Goal: Information Seeking & Learning: Learn about a topic

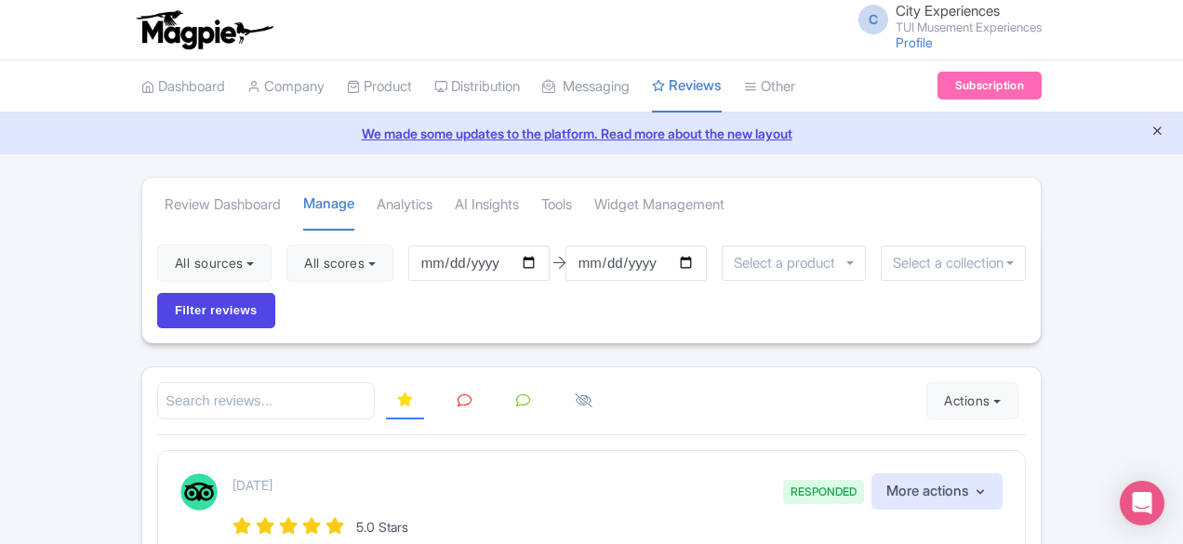
click at [1158, 129] on icon "Close announcement" at bounding box center [1158, 131] width 14 height 14
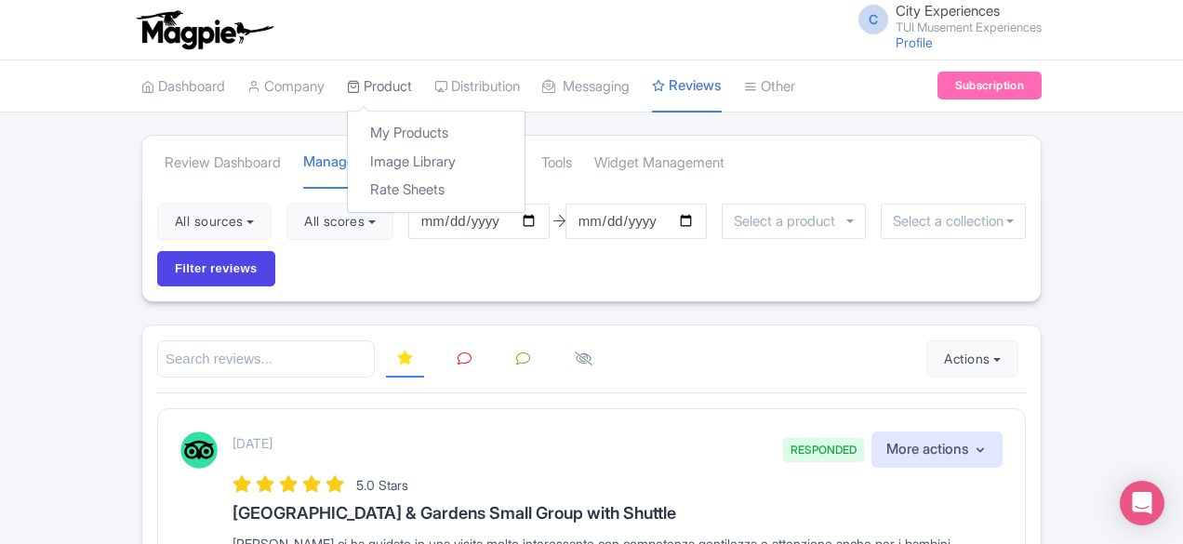
click at [347, 81] on link "Product" at bounding box center [379, 86] width 65 height 51
click at [348, 129] on link "My Products" at bounding box center [436, 133] width 177 height 29
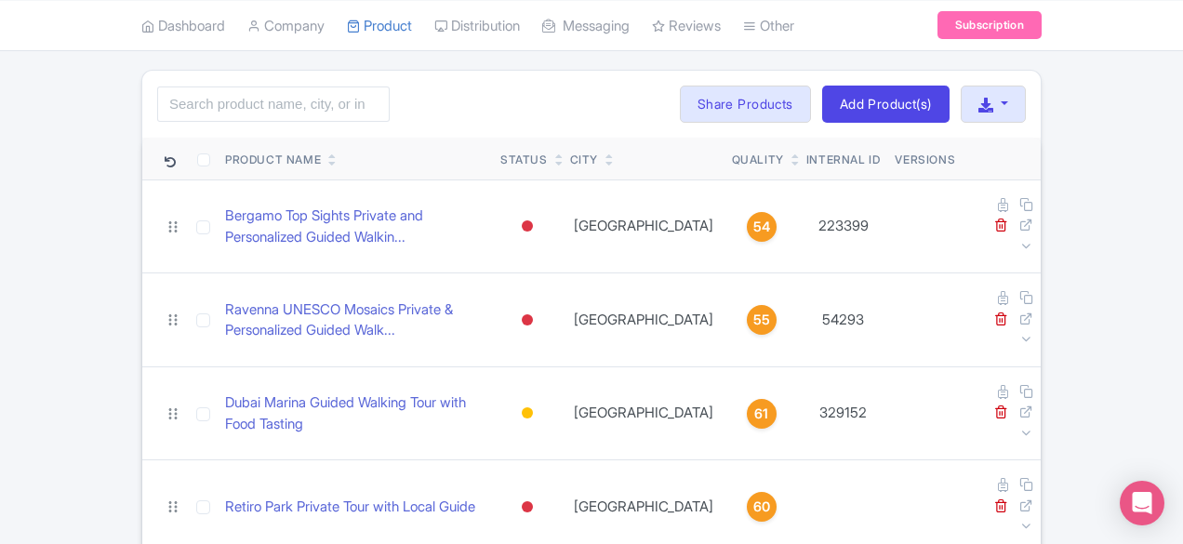
scroll to position [93, 0]
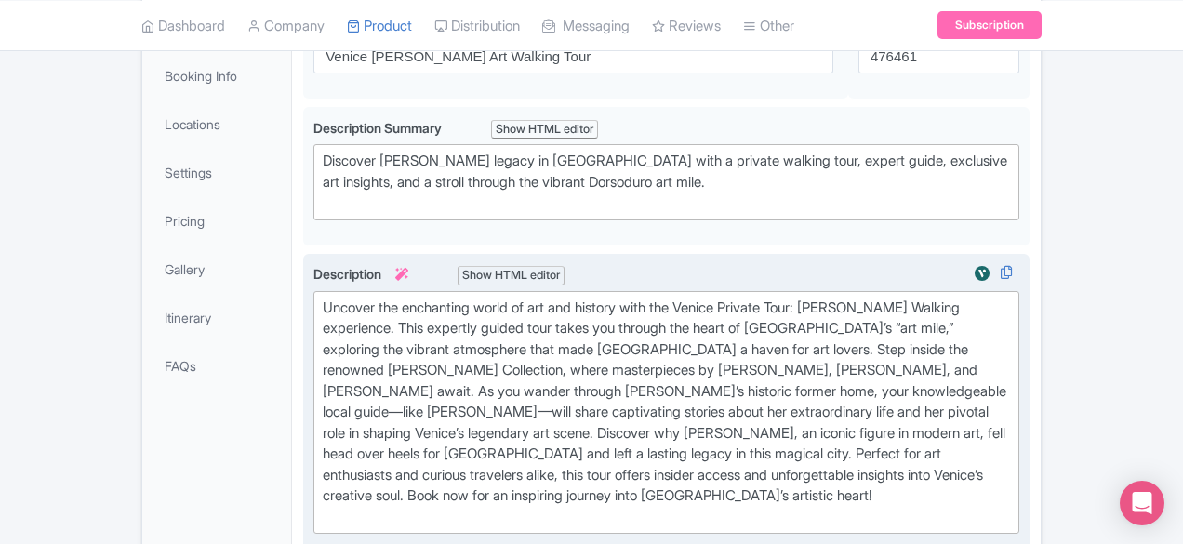
scroll to position [186, 0]
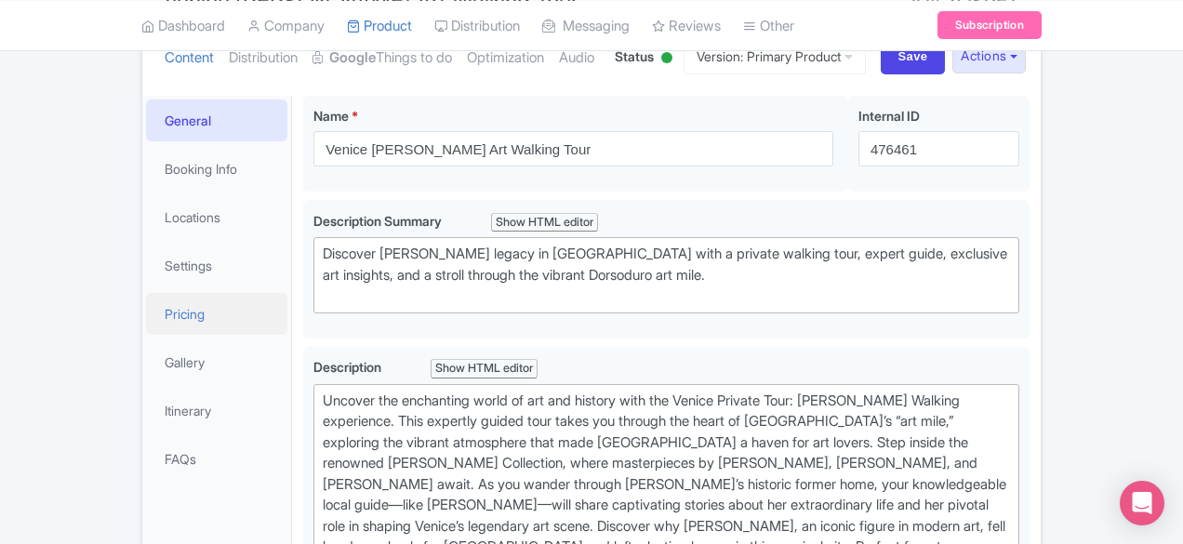
click at [146, 311] on link "Pricing" at bounding box center [216, 314] width 141 height 42
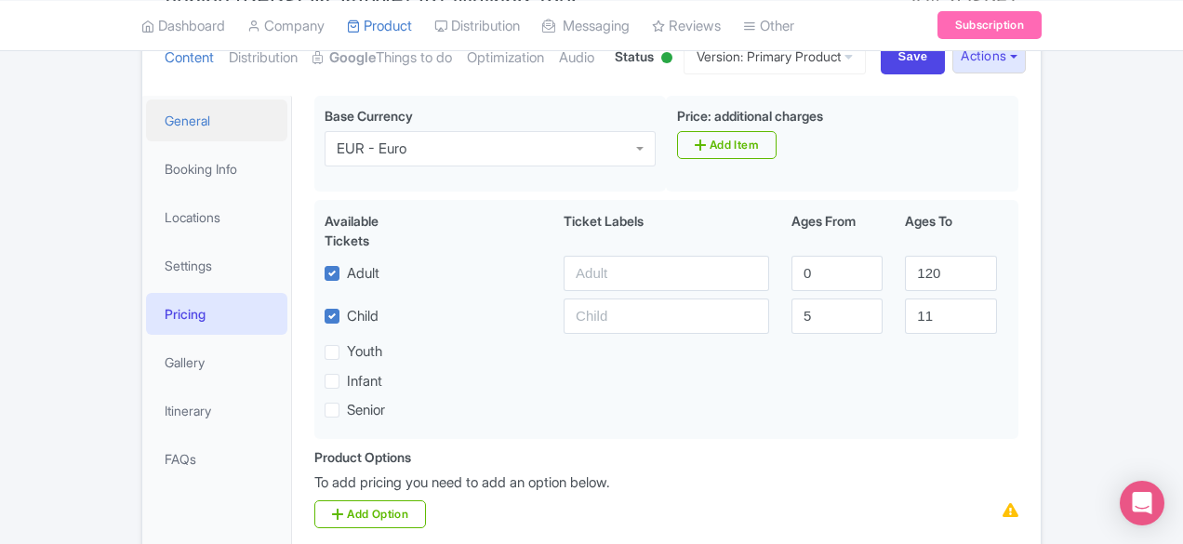
click at [146, 130] on link "General" at bounding box center [216, 121] width 141 height 42
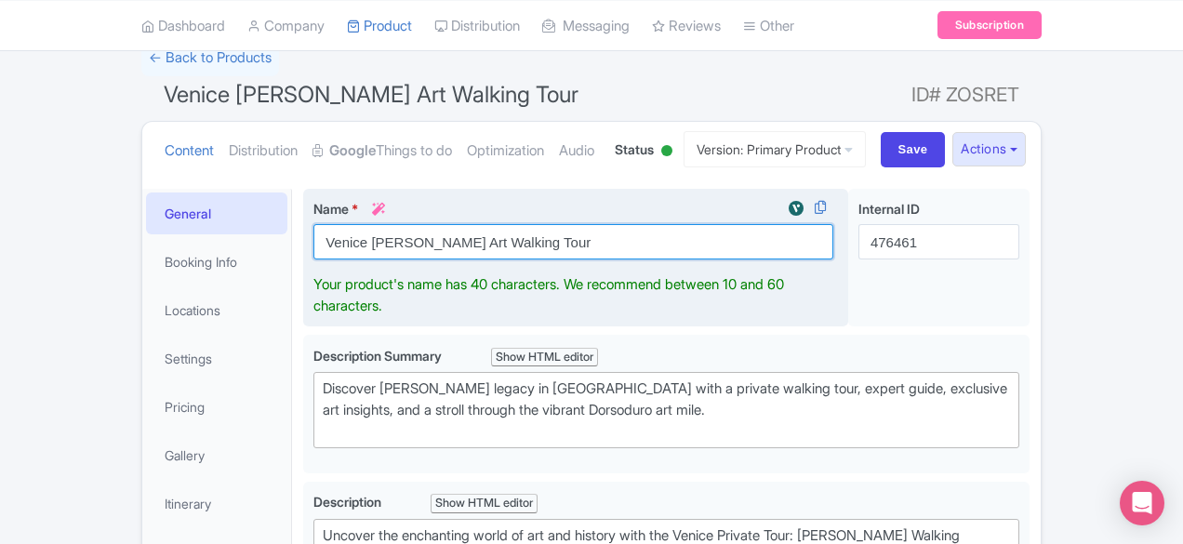
scroll to position [113, 0]
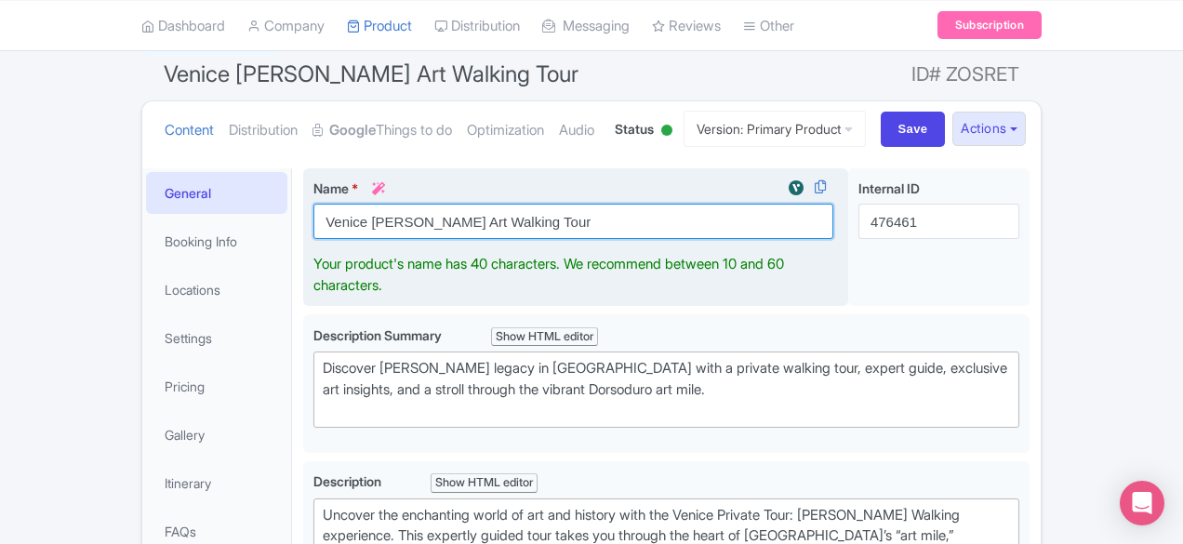
click at [564, 231] on input "Venice Peggy Guggenheim Art Walking Tour" at bounding box center [573, 221] width 520 height 35
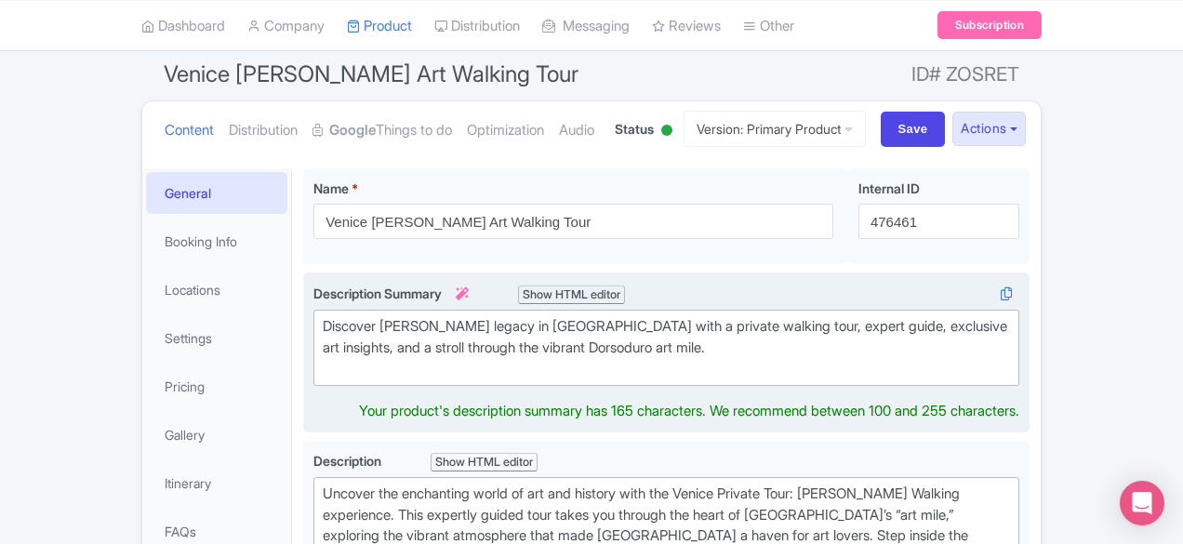
click at [530, 366] on div "Discover Peggy Guggenheim’s legacy in Venice with a private walking tour, exper…" at bounding box center [666, 347] width 687 height 63
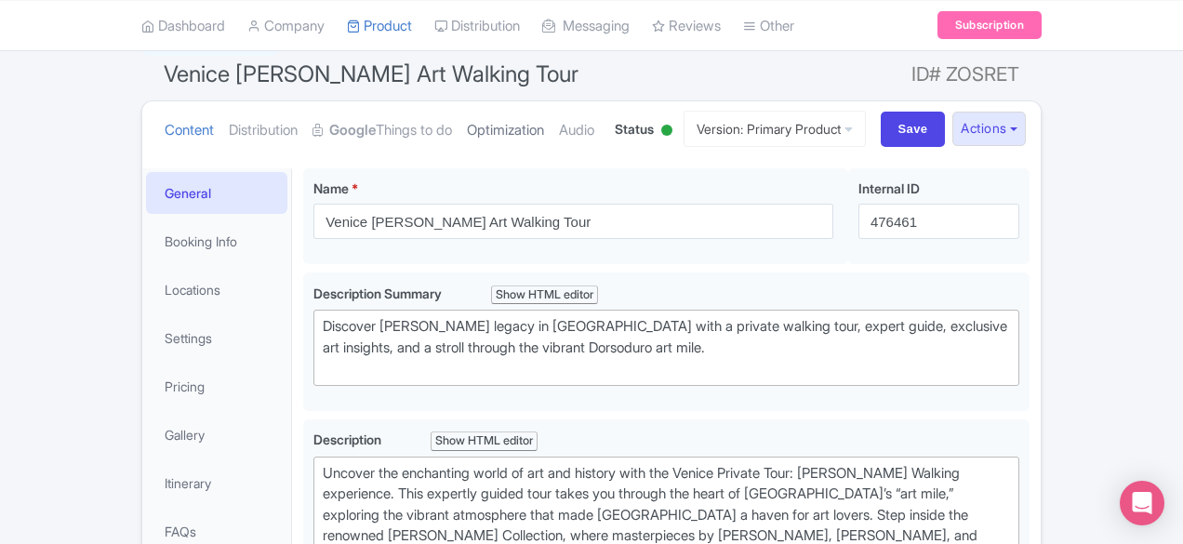
click at [467, 127] on link "Optimization" at bounding box center [505, 130] width 77 height 59
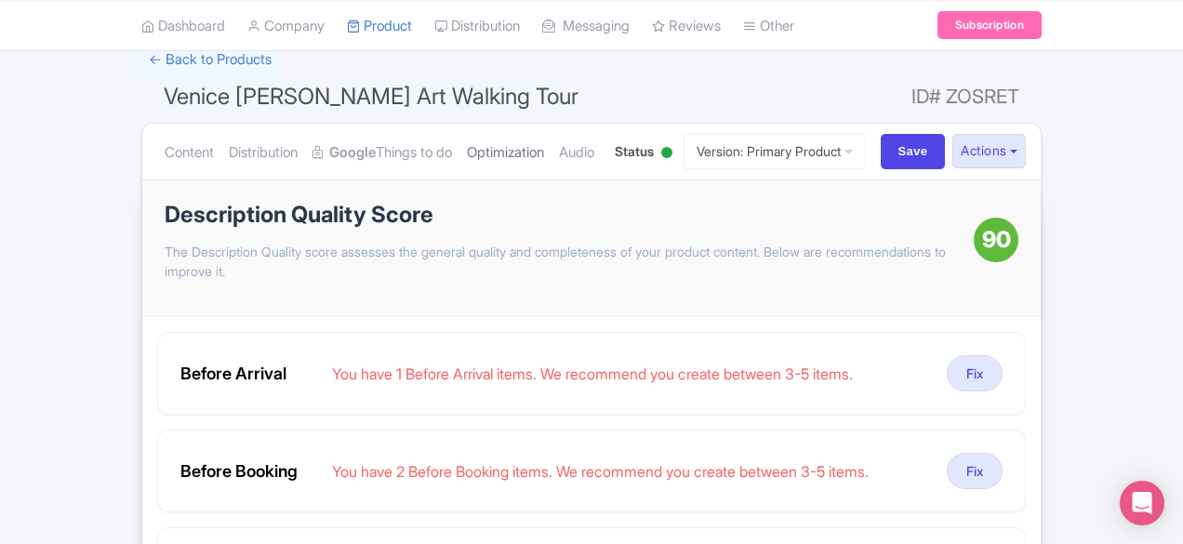
scroll to position [24, 0]
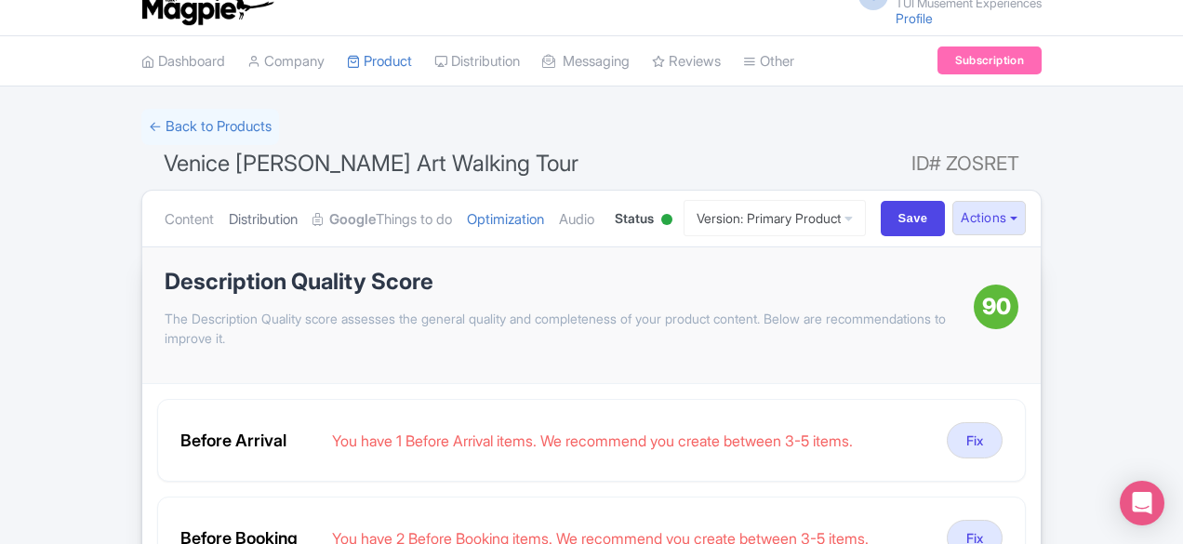
click at [229, 217] on link "Distribution" at bounding box center [263, 220] width 69 height 59
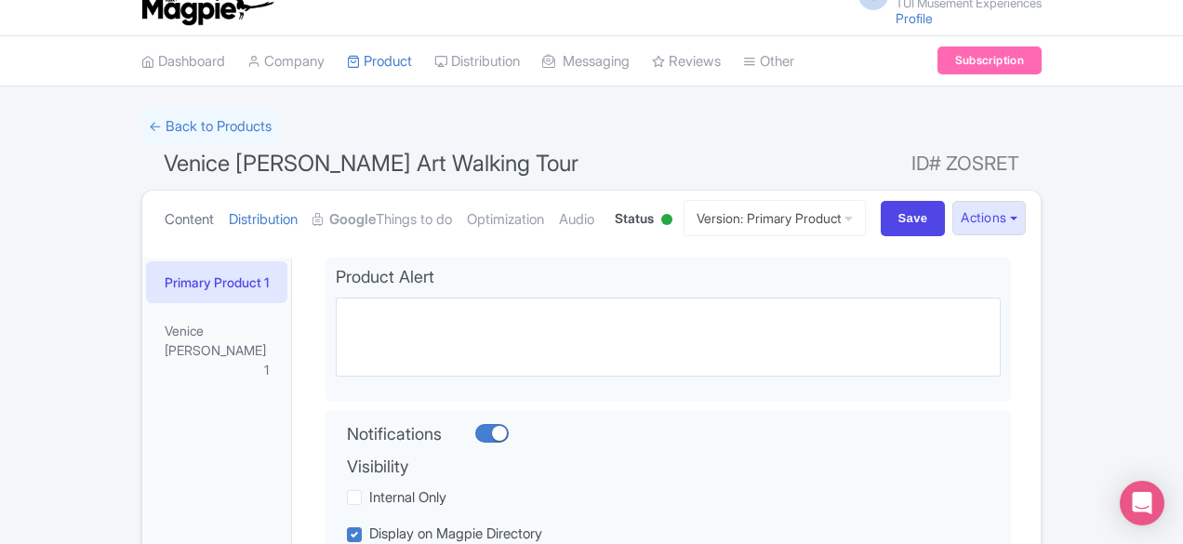
click at [165, 221] on link "Content" at bounding box center [189, 220] width 49 height 59
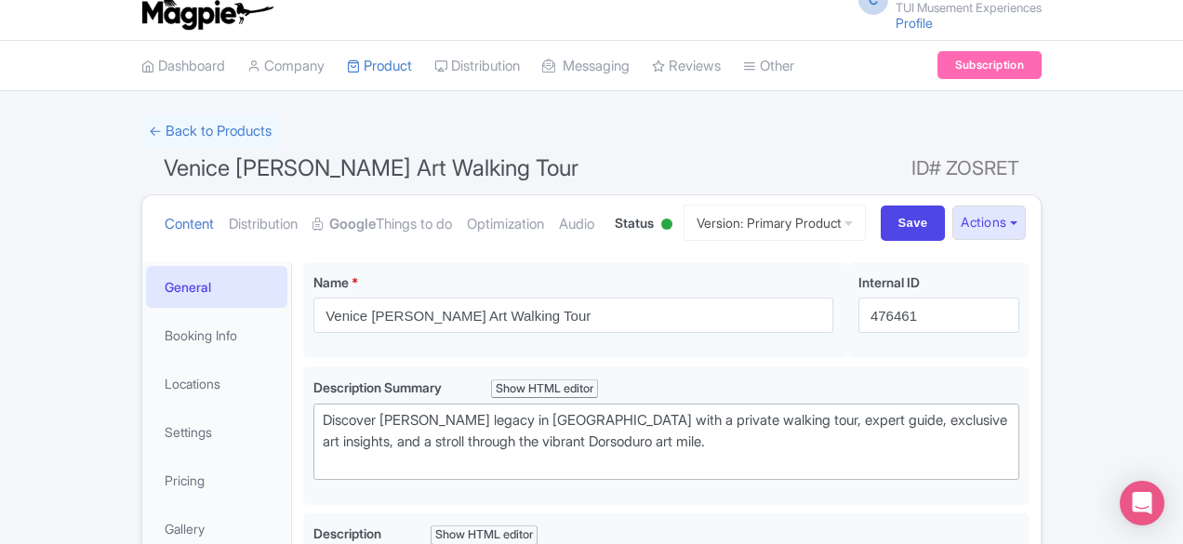
scroll to position [0, 0]
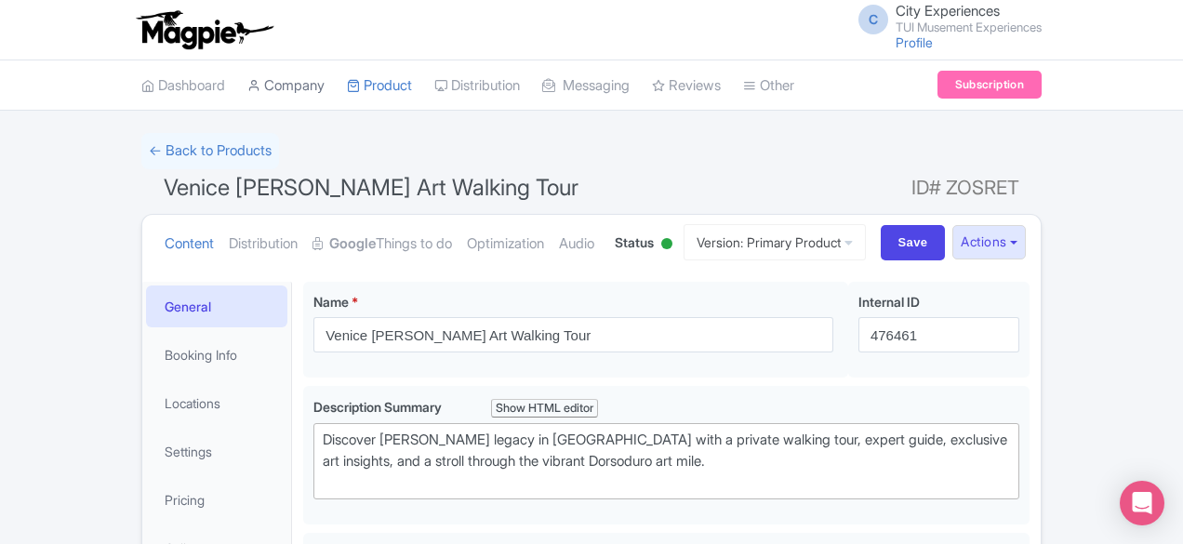
click at [247, 79] on link "Company" at bounding box center [285, 85] width 77 height 51
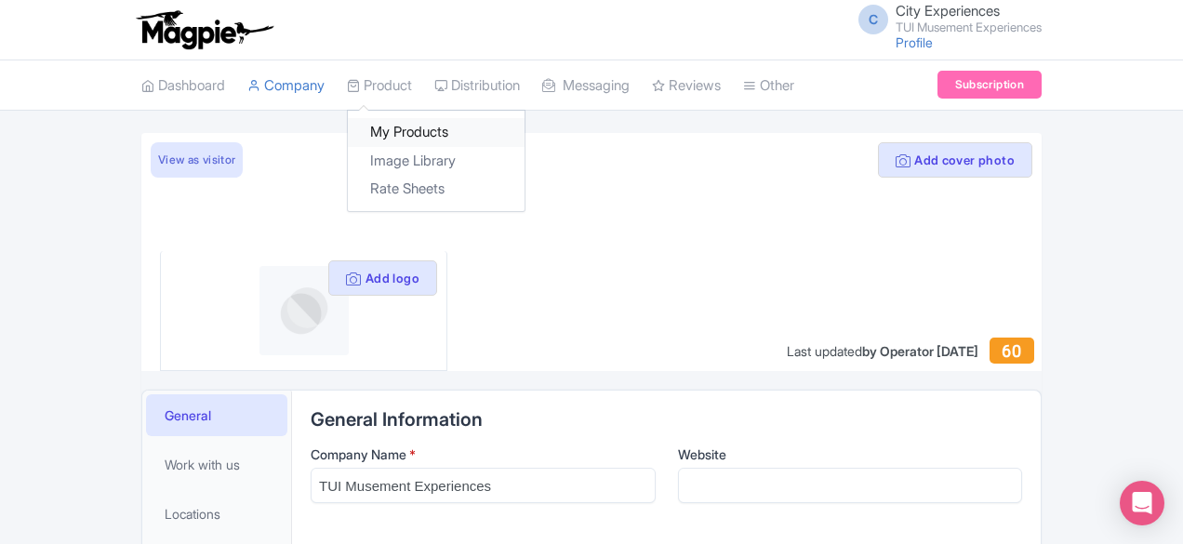
click at [348, 131] on link "My Products" at bounding box center [436, 132] width 177 height 29
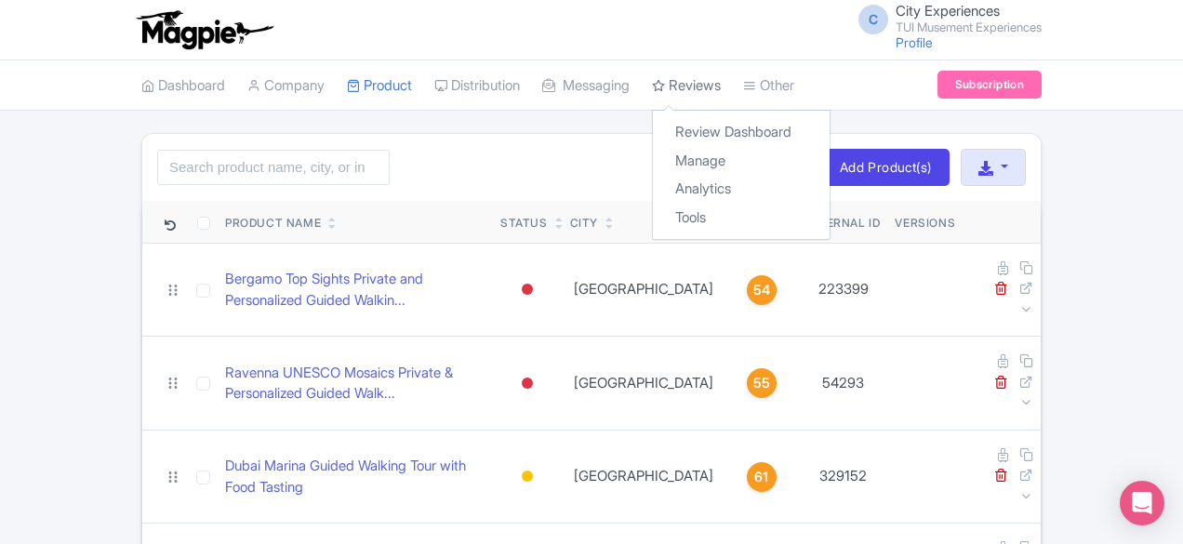
click at [652, 89] on link "Reviews" at bounding box center [686, 85] width 69 height 51
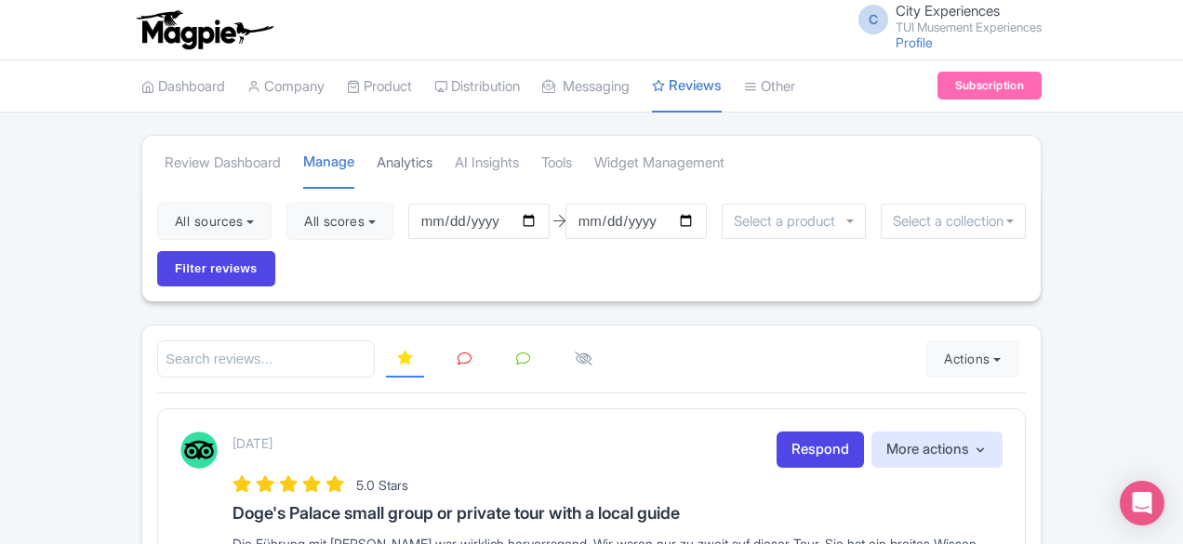
scroll to position [93, 0]
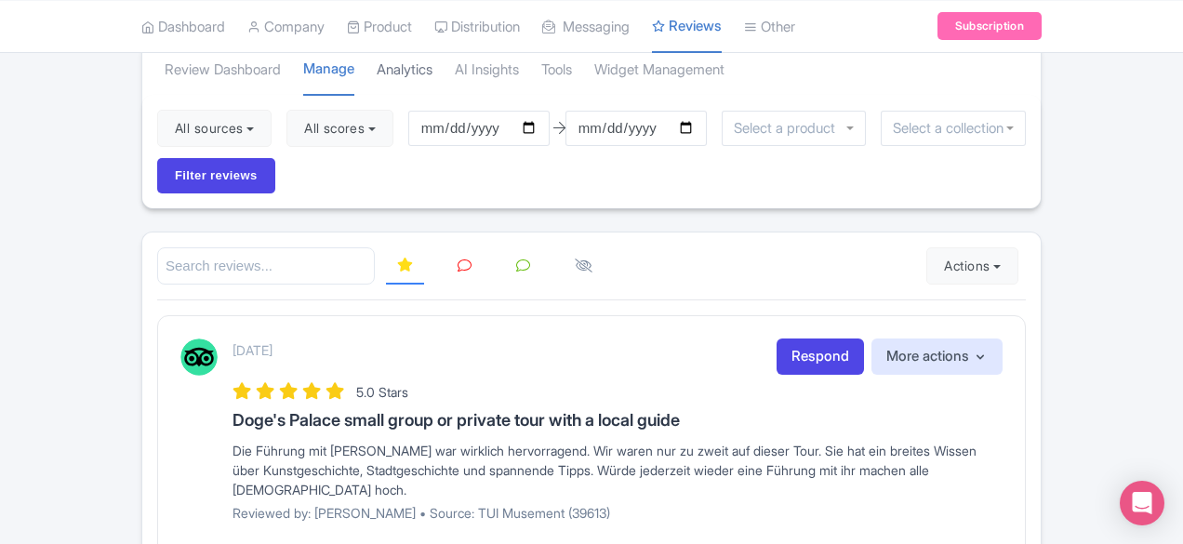
click at [377, 78] on link "Analytics" at bounding box center [405, 70] width 56 height 51
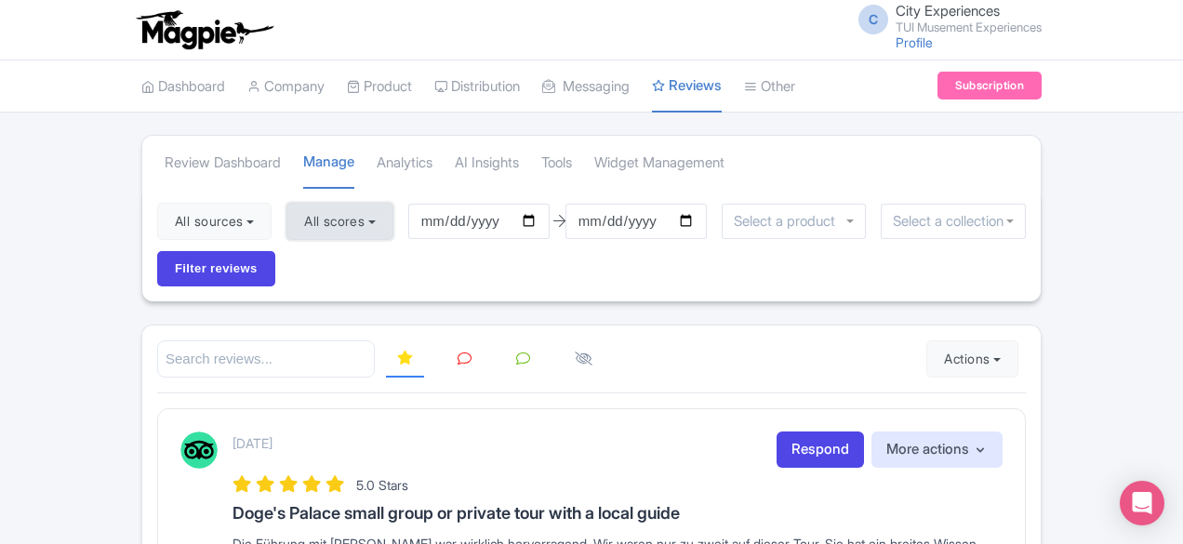
click at [286, 219] on button "All scores" at bounding box center [339, 221] width 107 height 37
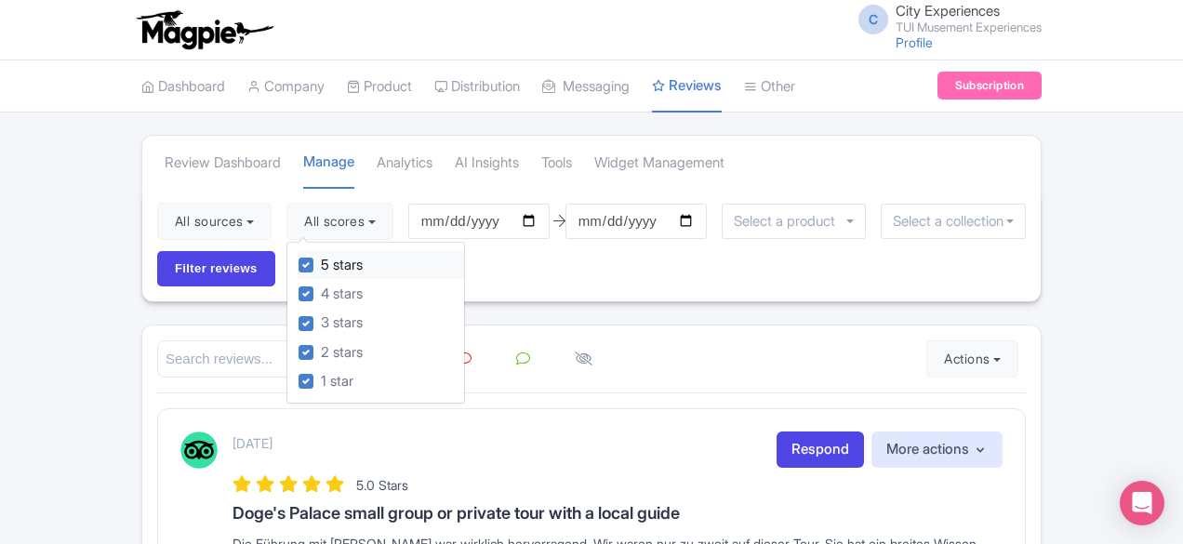
click at [299, 267] on div "5 stars" at bounding box center [382, 264] width 166 height 29
click at [321, 294] on label "4 stars" at bounding box center [342, 294] width 42 height 21
click at [321, 294] on input "4 stars" at bounding box center [327, 289] width 12 height 12
checkbox input "false"
click at [321, 267] on label "5 stars" at bounding box center [342, 265] width 42 height 21
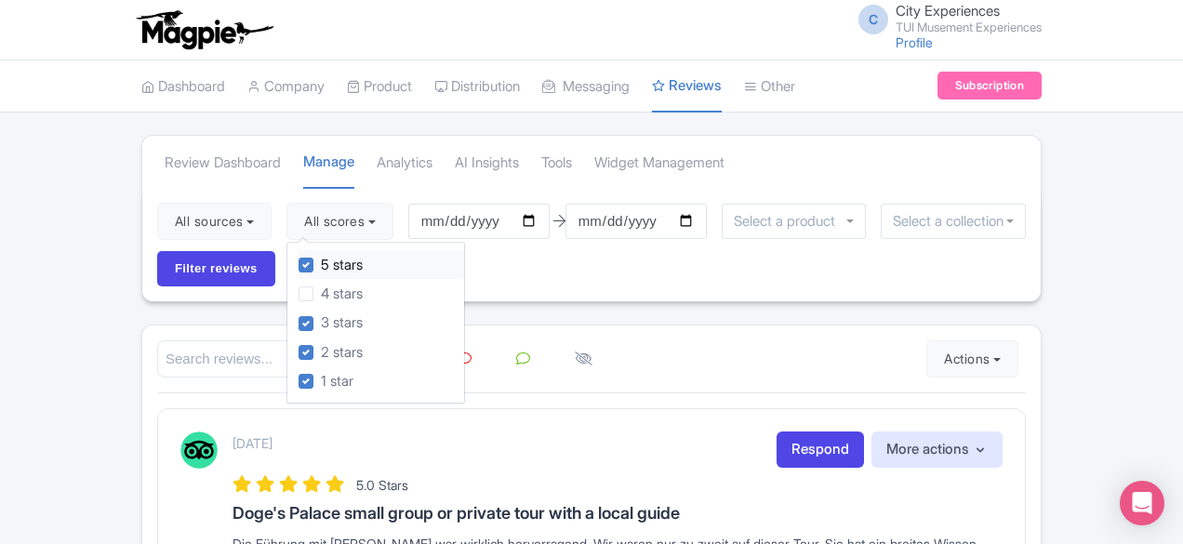
click at [321, 266] on input "5 stars" at bounding box center [327, 260] width 12 height 12
checkbox input "false"
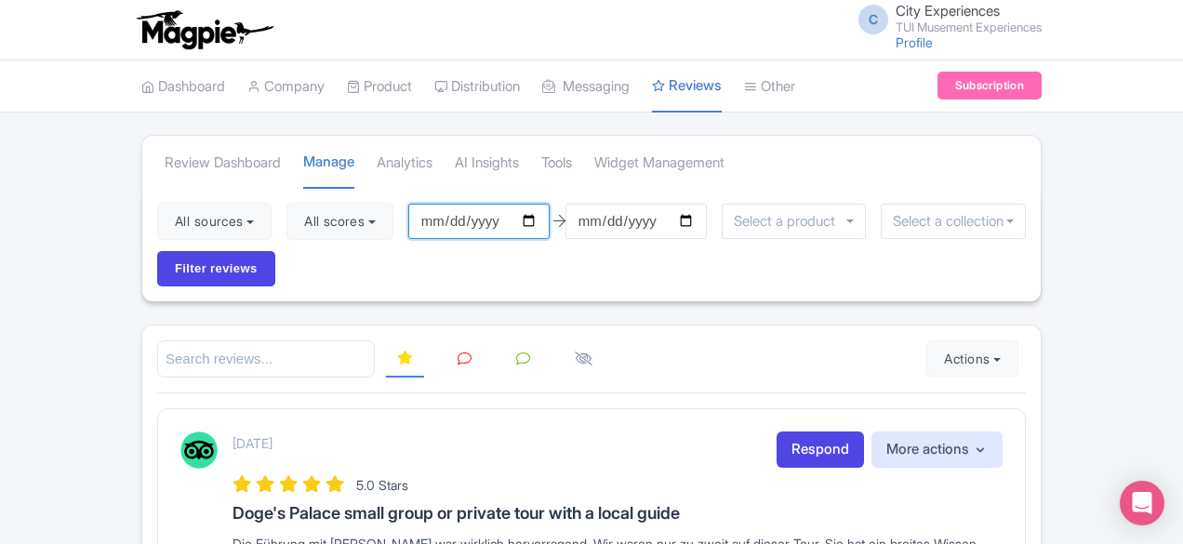
click at [408, 227] on input "2025-05-28" at bounding box center [478, 221] width 141 height 35
click at [423, 217] on input "2025-05-28" at bounding box center [478, 221] width 141 height 35
type input "2025-05-01"
click at [566, 229] on input "[DATE]" at bounding box center [636, 221] width 141 height 35
click at [580, 223] on input "[DATE]" at bounding box center [636, 221] width 141 height 35
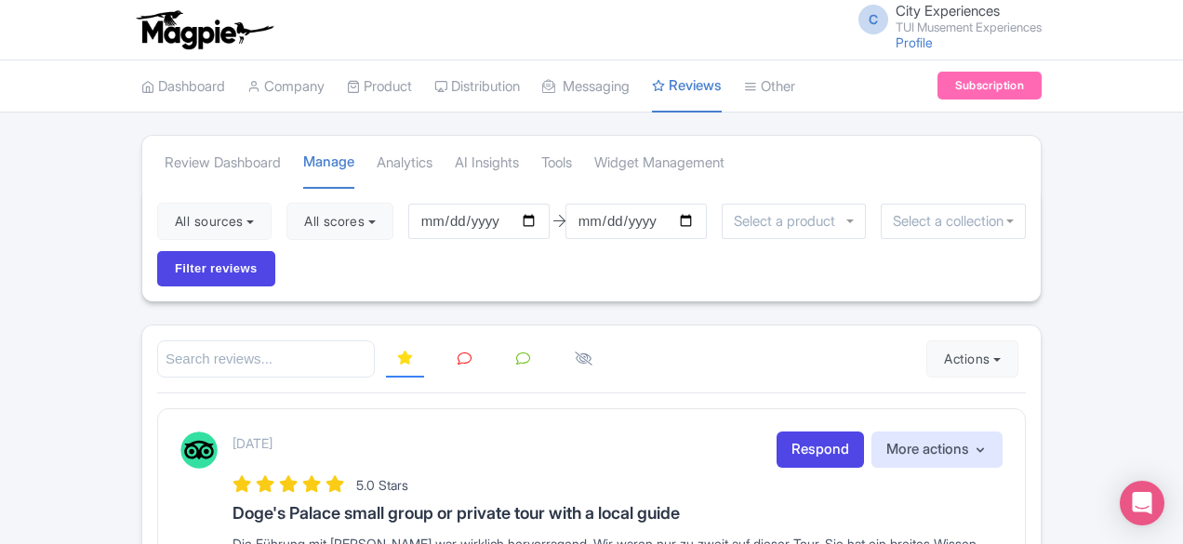
click at [733, 340] on div at bounding box center [591, 359] width 869 height 38
click at [275, 251] on input "Filter reviews" at bounding box center [216, 268] width 118 height 35
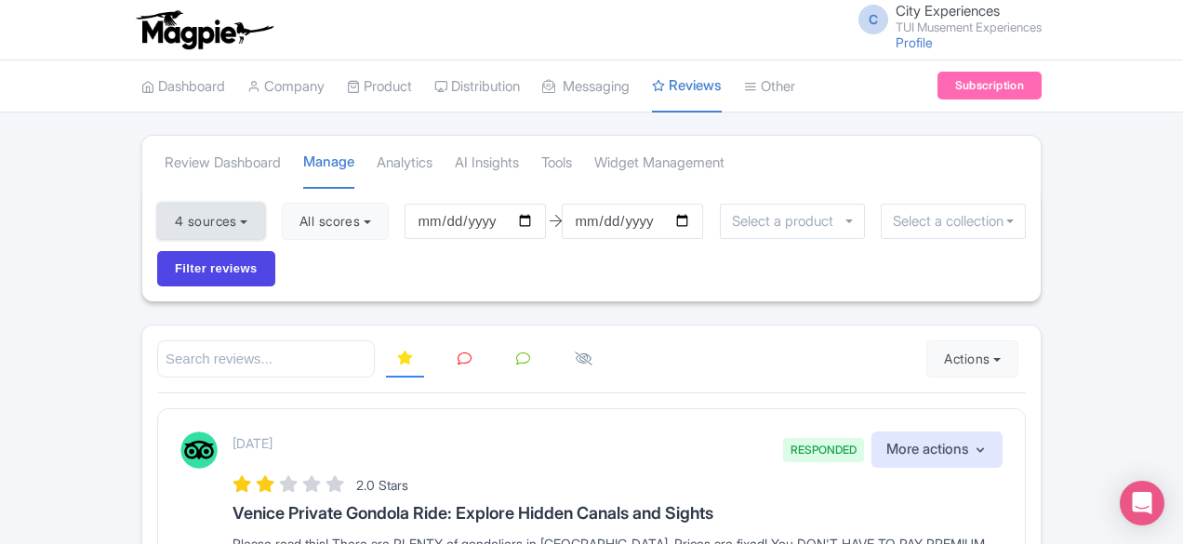
click at [157, 220] on button "4 sources" at bounding box center [211, 221] width 108 height 37
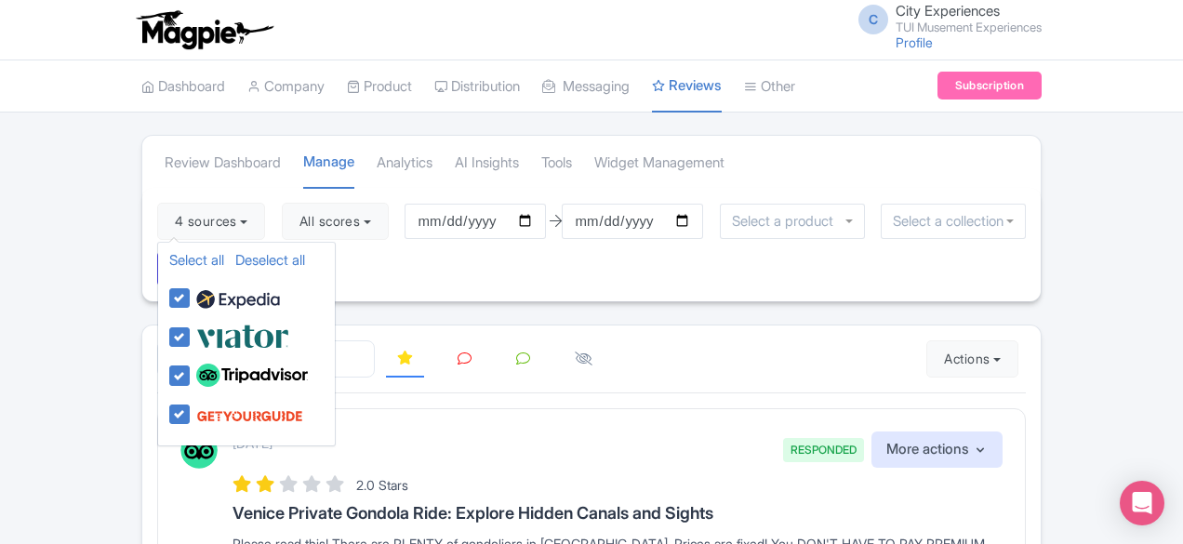
click at [469, 432] on div "August 19, 2025 RESPONDED More actions Hide from this page Hide from review wid…" at bounding box center [618, 450] width 770 height 36
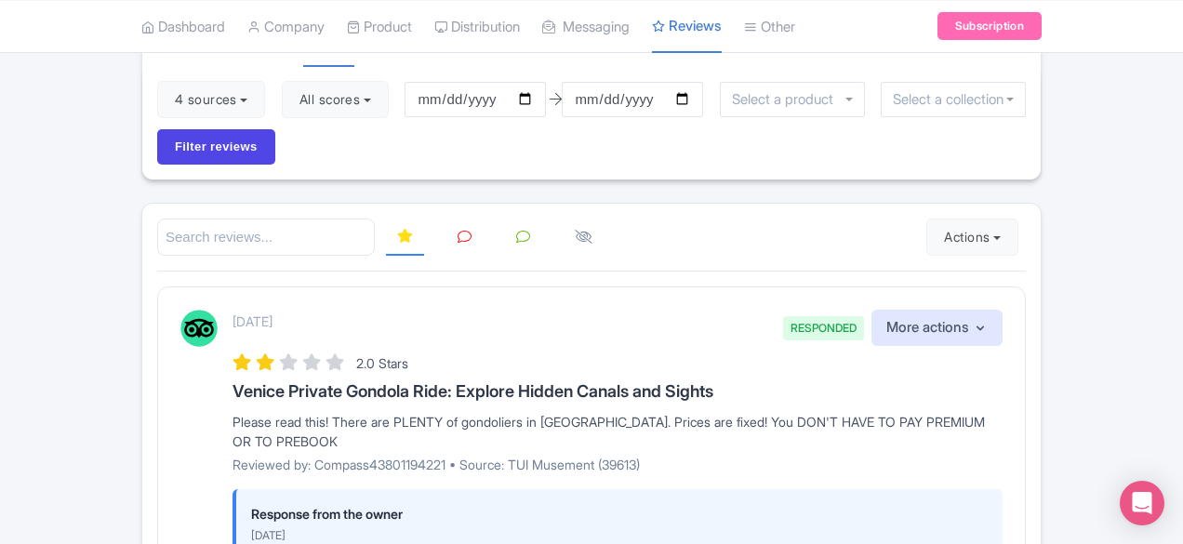
scroll to position [93, 0]
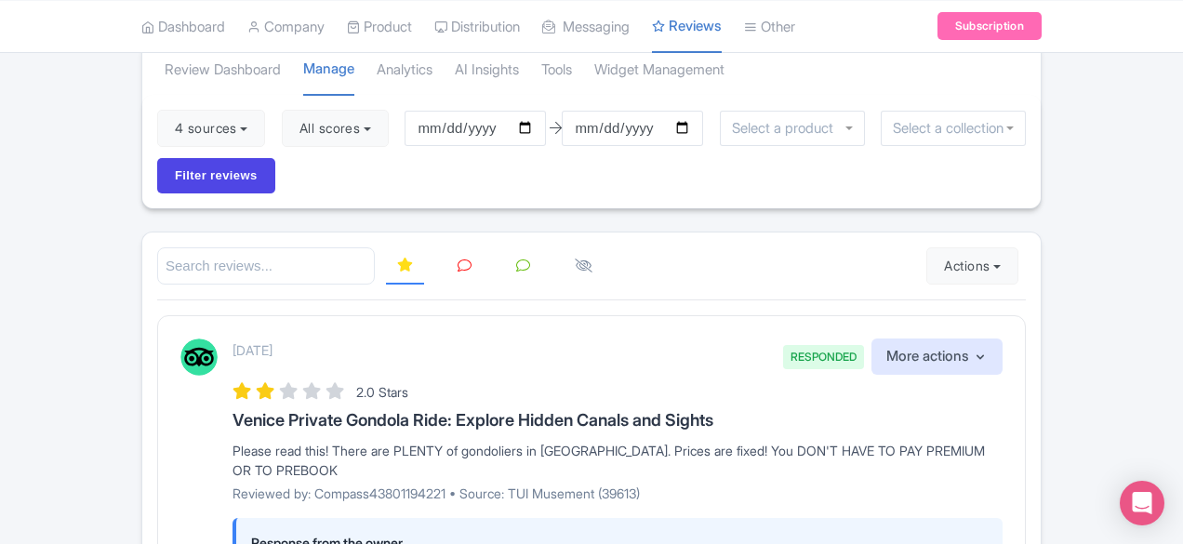
click at [458, 259] on icon at bounding box center [465, 266] width 14 height 14
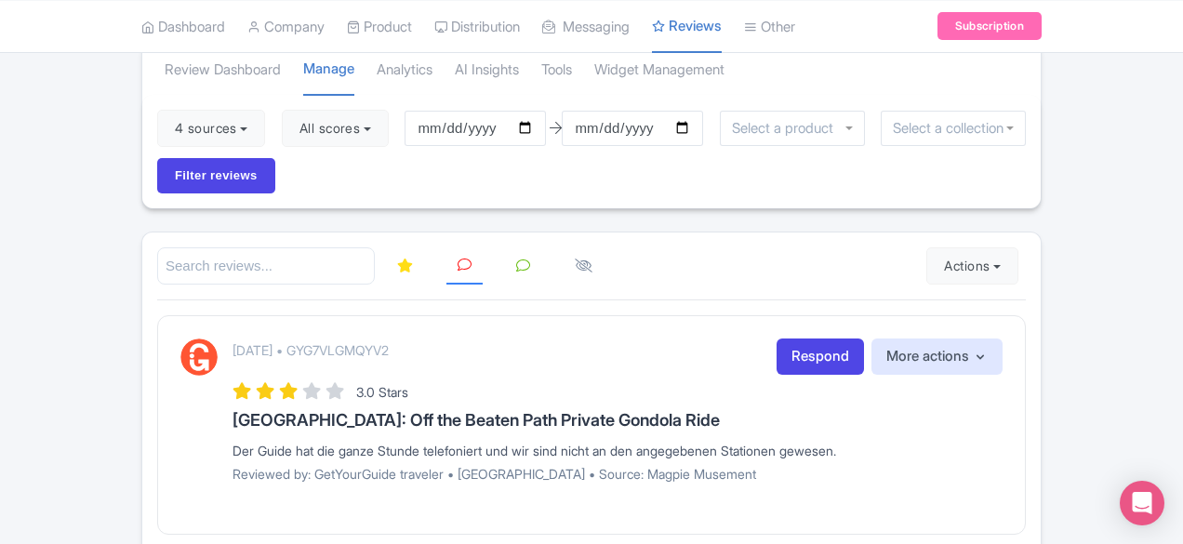
click at [505, 248] on link at bounding box center [523, 266] width 36 height 36
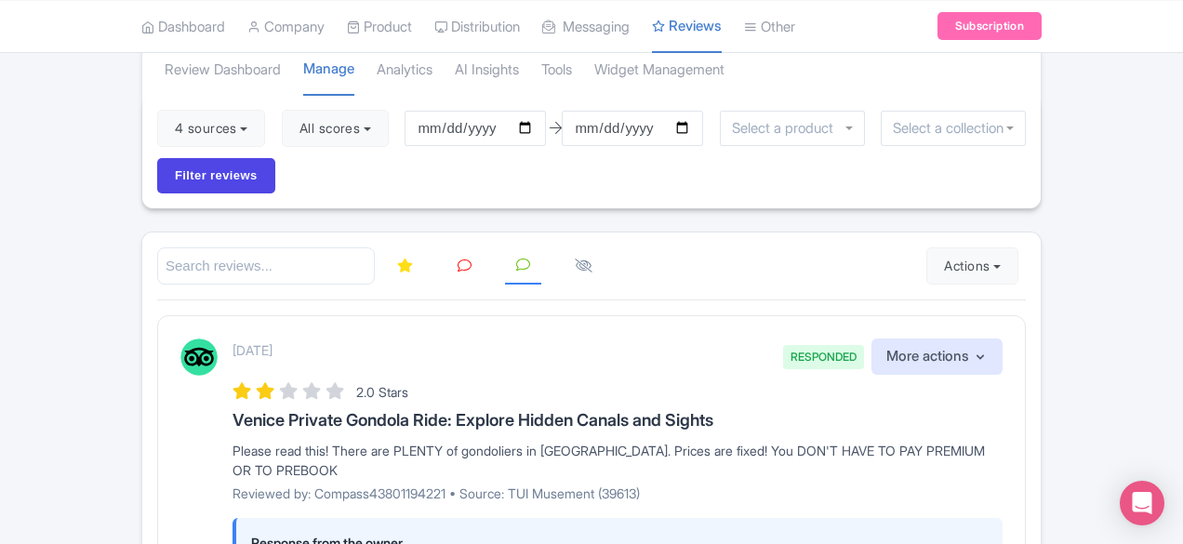
click at [275, 247] on input "search" at bounding box center [266, 266] width 218 height 38
click at [344, 315] on div "August 19, 2025 RESPONDED More actions Hide from this page Hide from review wid…" at bounding box center [591, 548] width 869 height 467
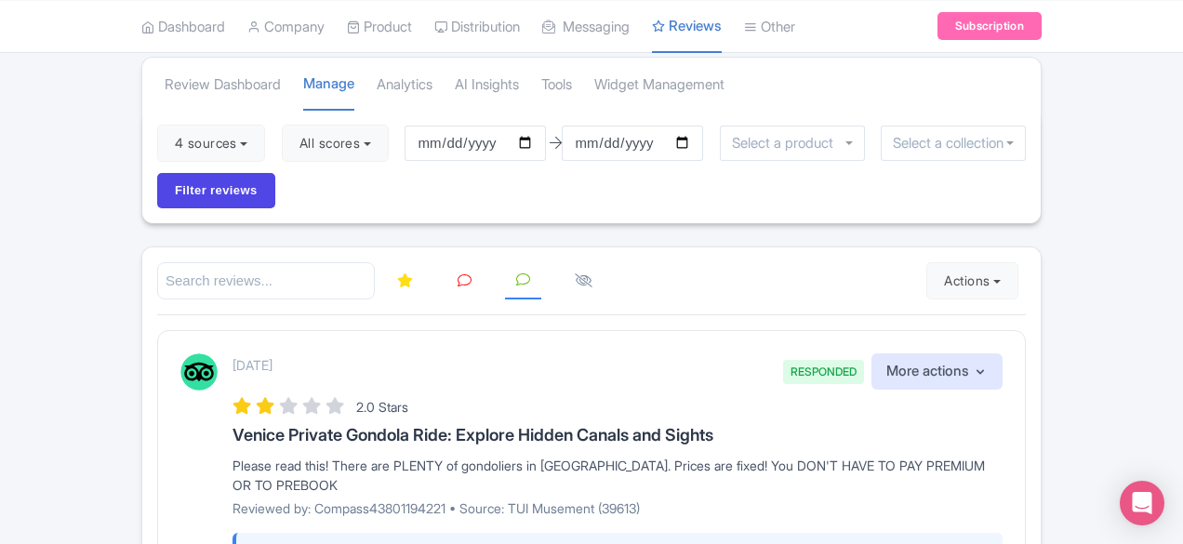
scroll to position [0, 0]
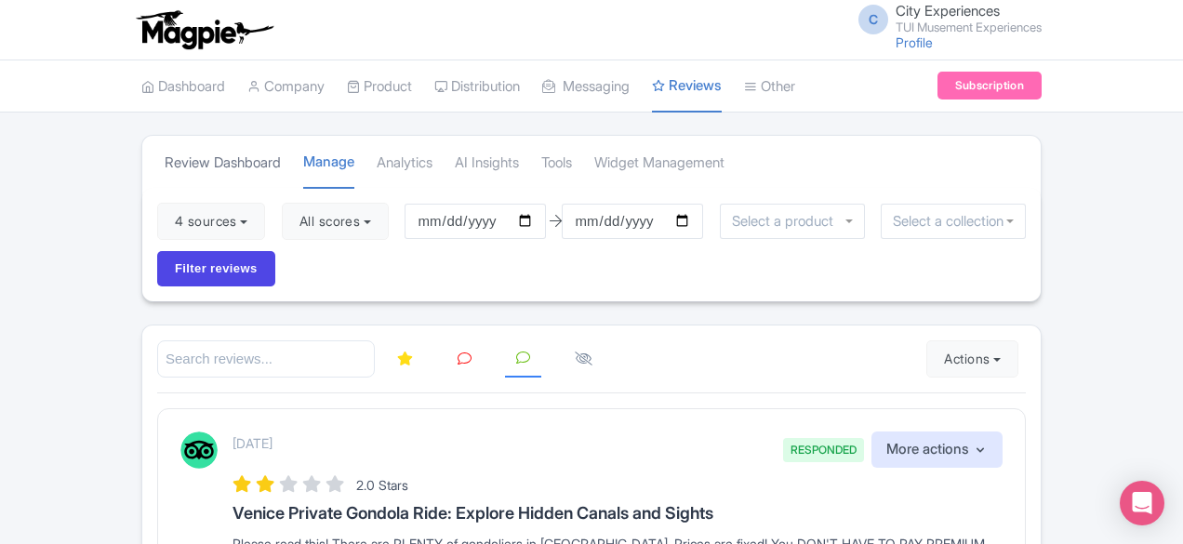
click at [165, 164] on link "Review Dashboard" at bounding box center [223, 163] width 116 height 51
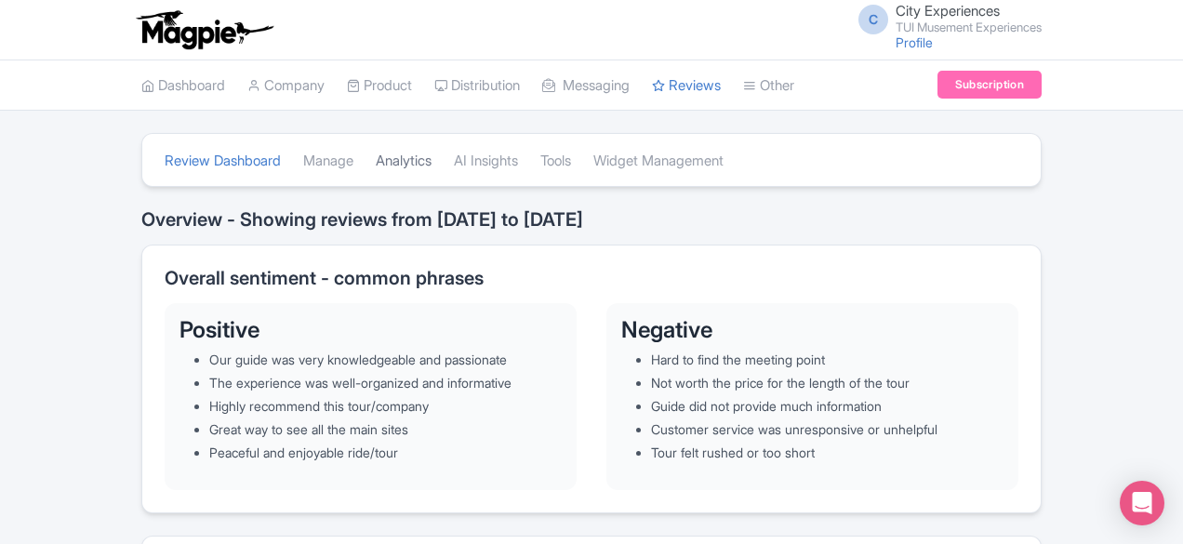
click at [376, 167] on link "Analytics" at bounding box center [404, 161] width 56 height 51
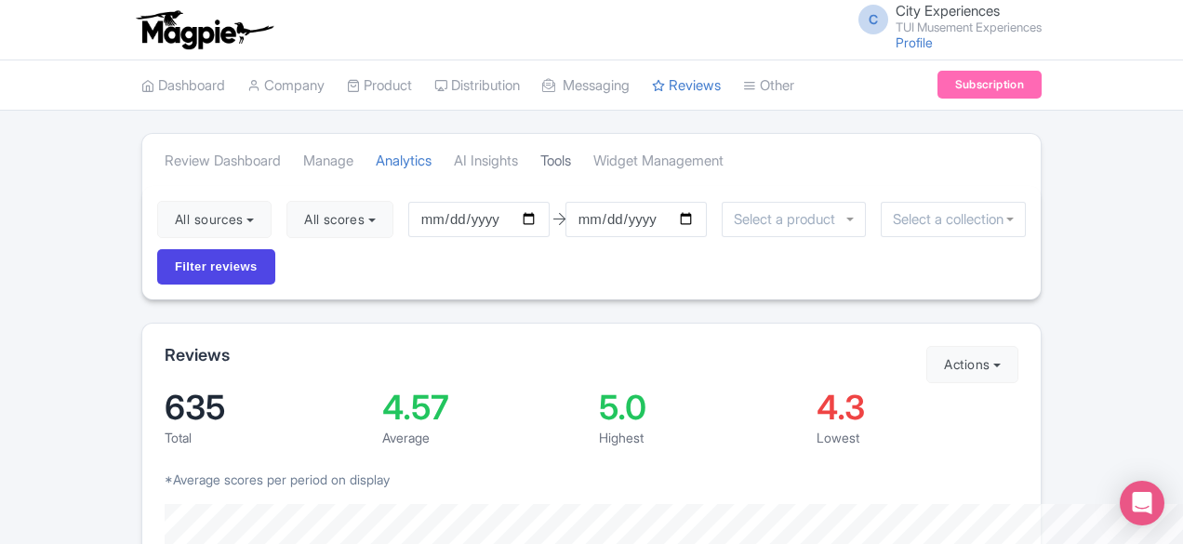
click at [540, 164] on link "Tools" at bounding box center [555, 161] width 31 height 51
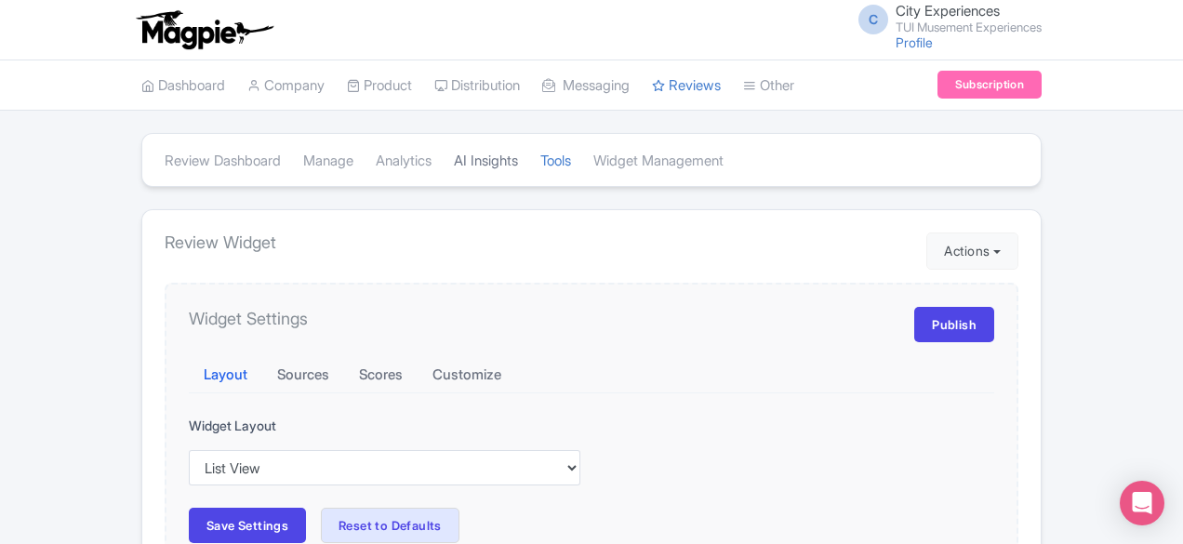
drag, startPoint x: 400, startPoint y: 168, endPoint x: 385, endPoint y: 174, distance: 15.9
click at [454, 168] on link "AI Insights" at bounding box center [486, 161] width 64 height 51
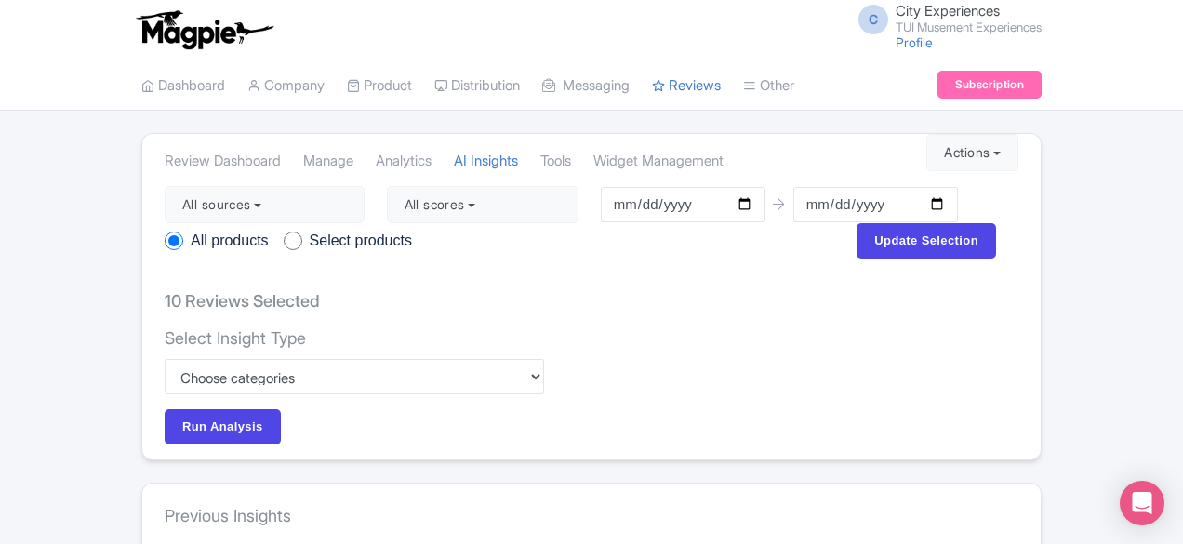
scroll to position [93, 0]
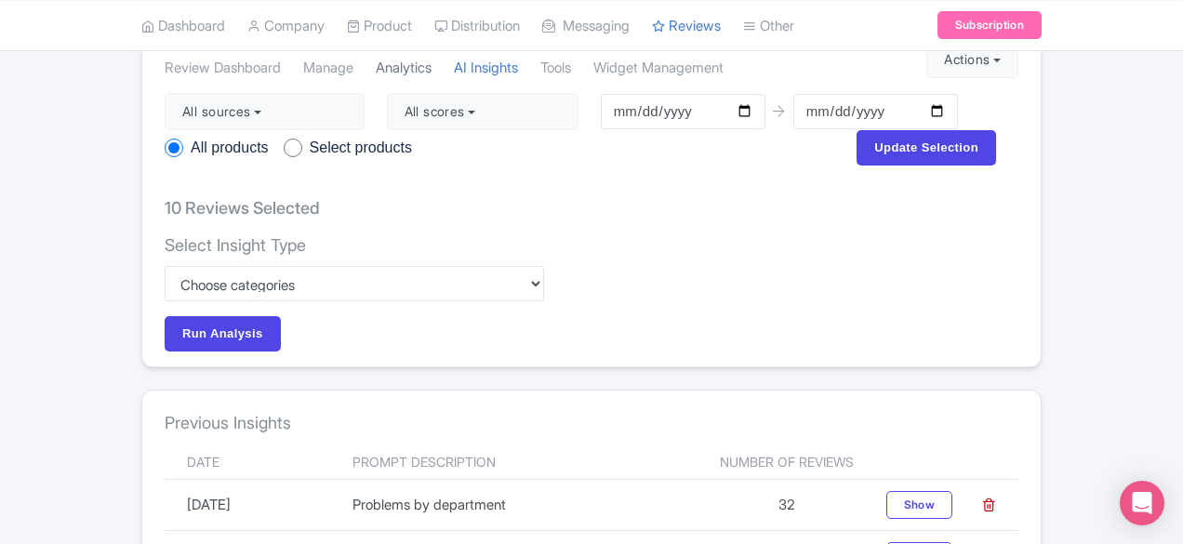
click at [376, 73] on link "Analytics" at bounding box center [404, 68] width 56 height 51
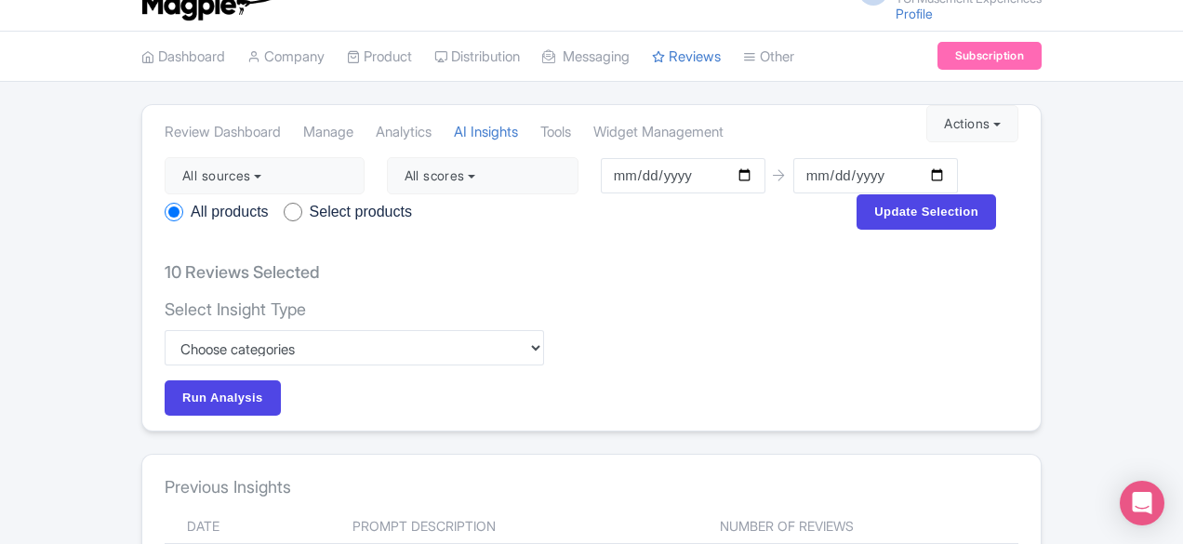
scroll to position [0, 0]
